Goal: Find specific page/section: Find specific page/section

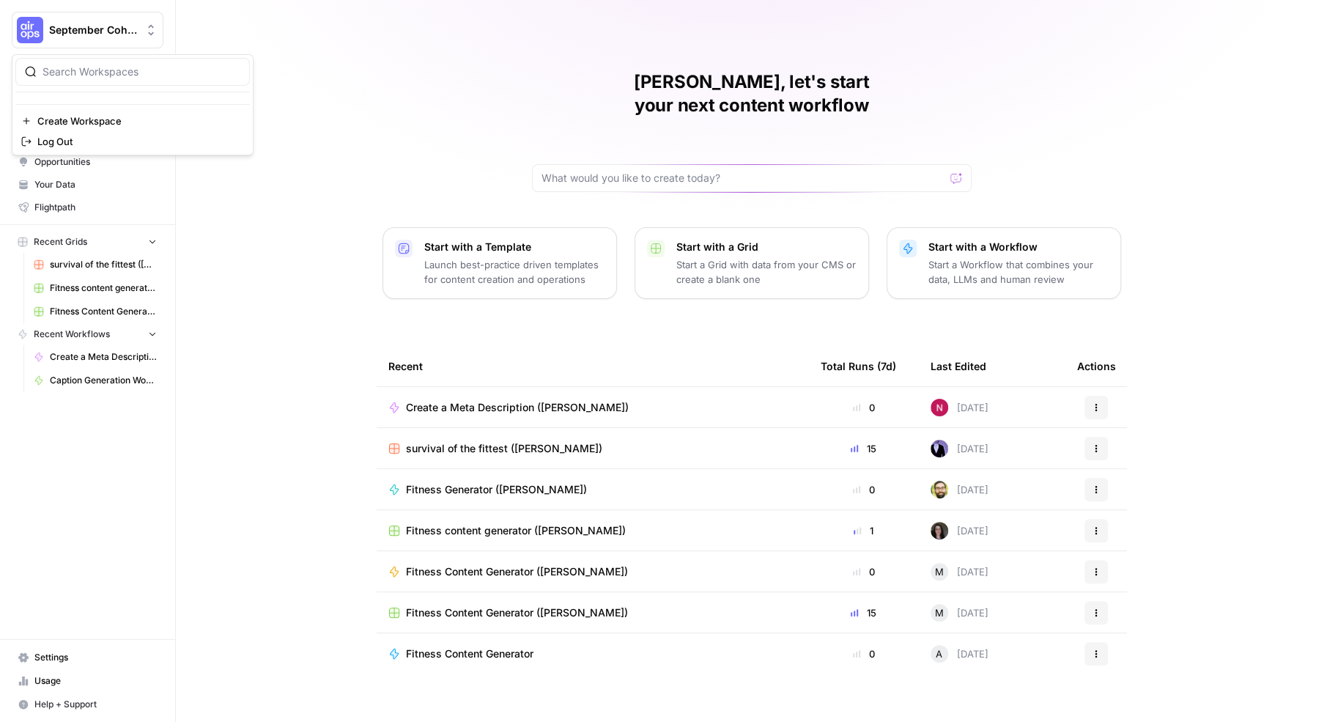
click at [119, 34] on span "September Cohort" at bounding box center [93, 30] width 89 height 15
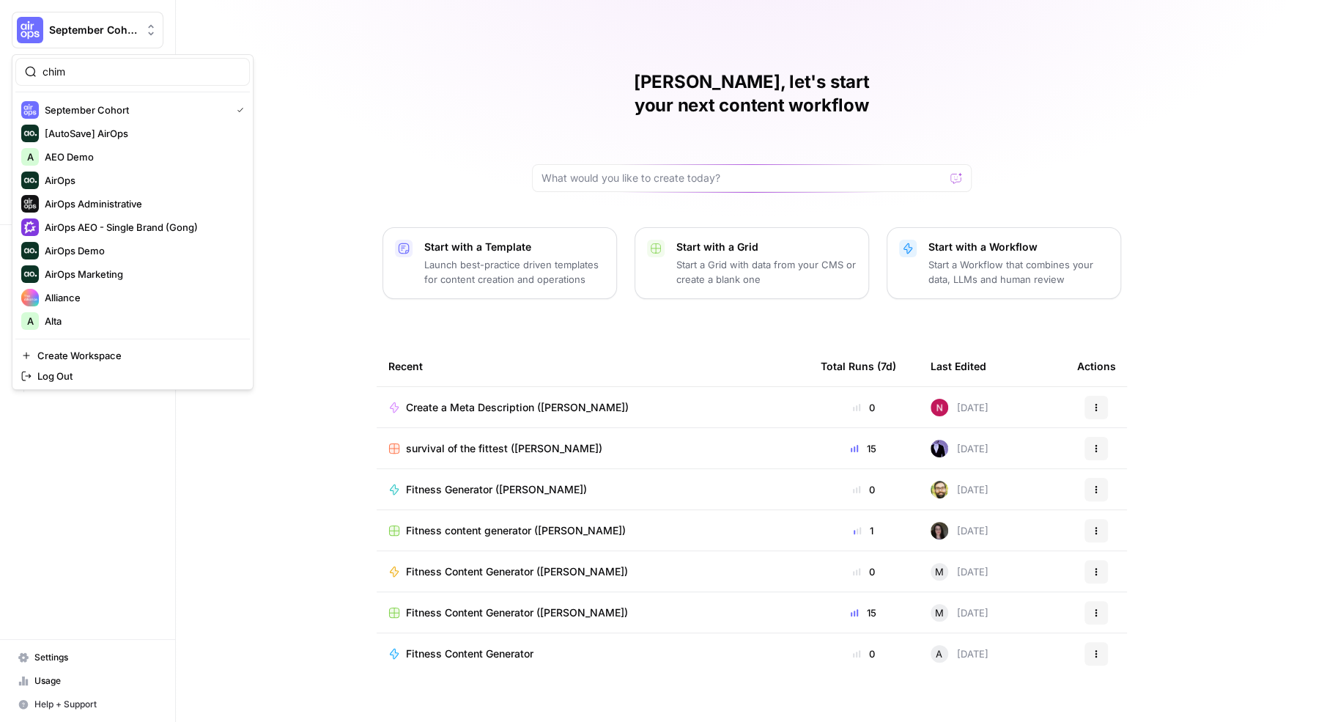
type input "chime"
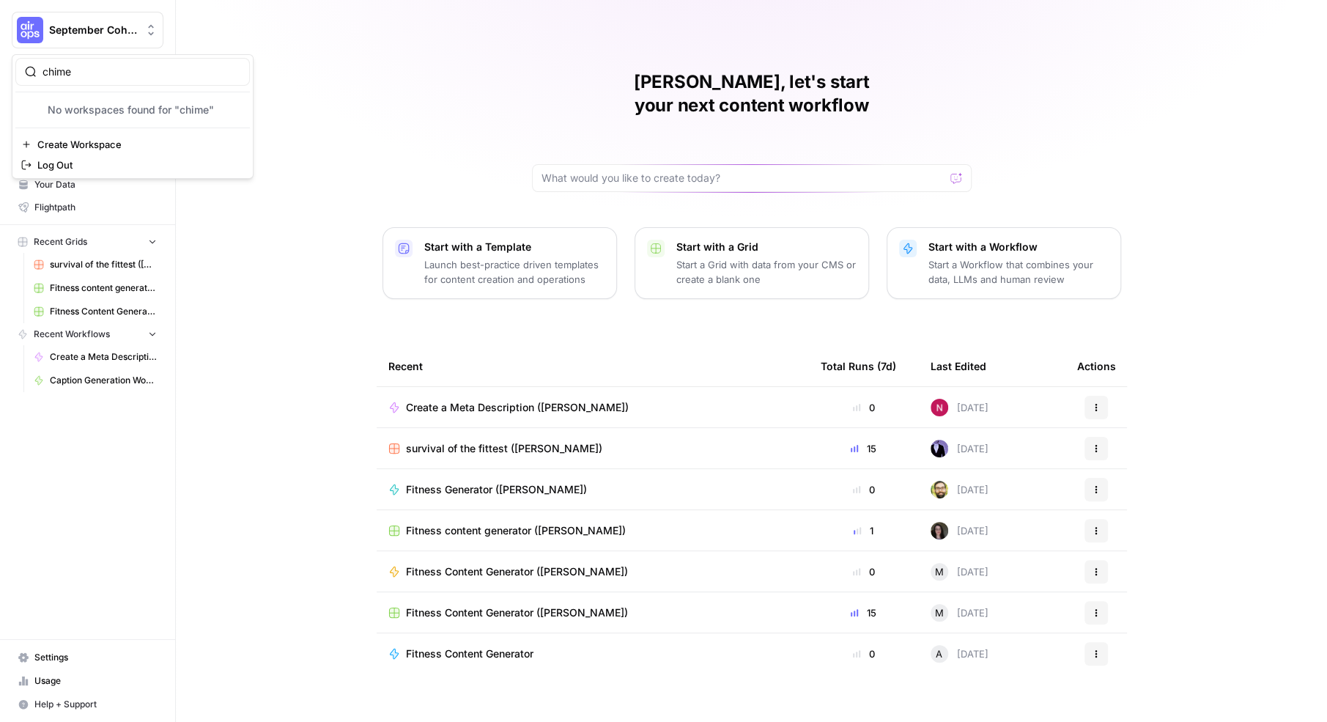
click at [94, 72] on input "chime" at bounding box center [141, 71] width 198 height 15
click at [290, 27] on div "[PERSON_NAME], let's start your next content workflow Start with a Template Lau…" at bounding box center [751, 361] width 1151 height 722
